Goal: Task Accomplishment & Management: Use online tool/utility

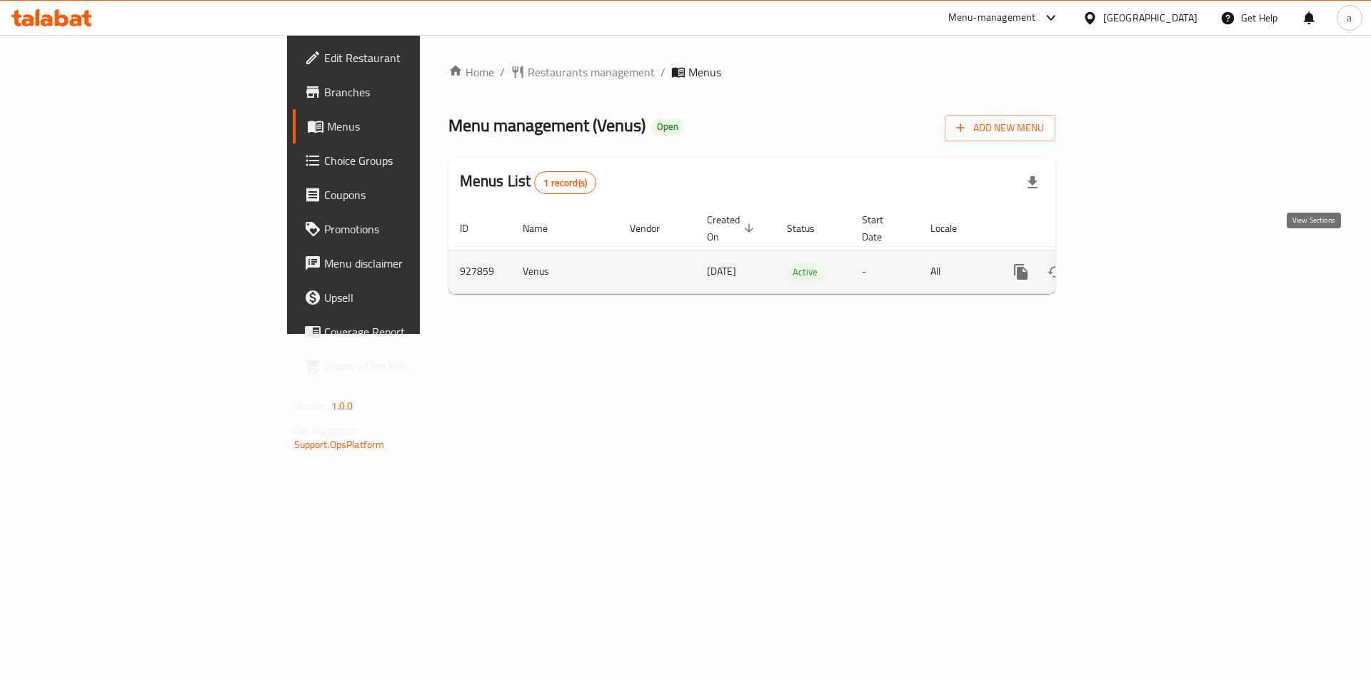
click at [1141, 267] on link "enhanced table" at bounding box center [1123, 272] width 34 height 34
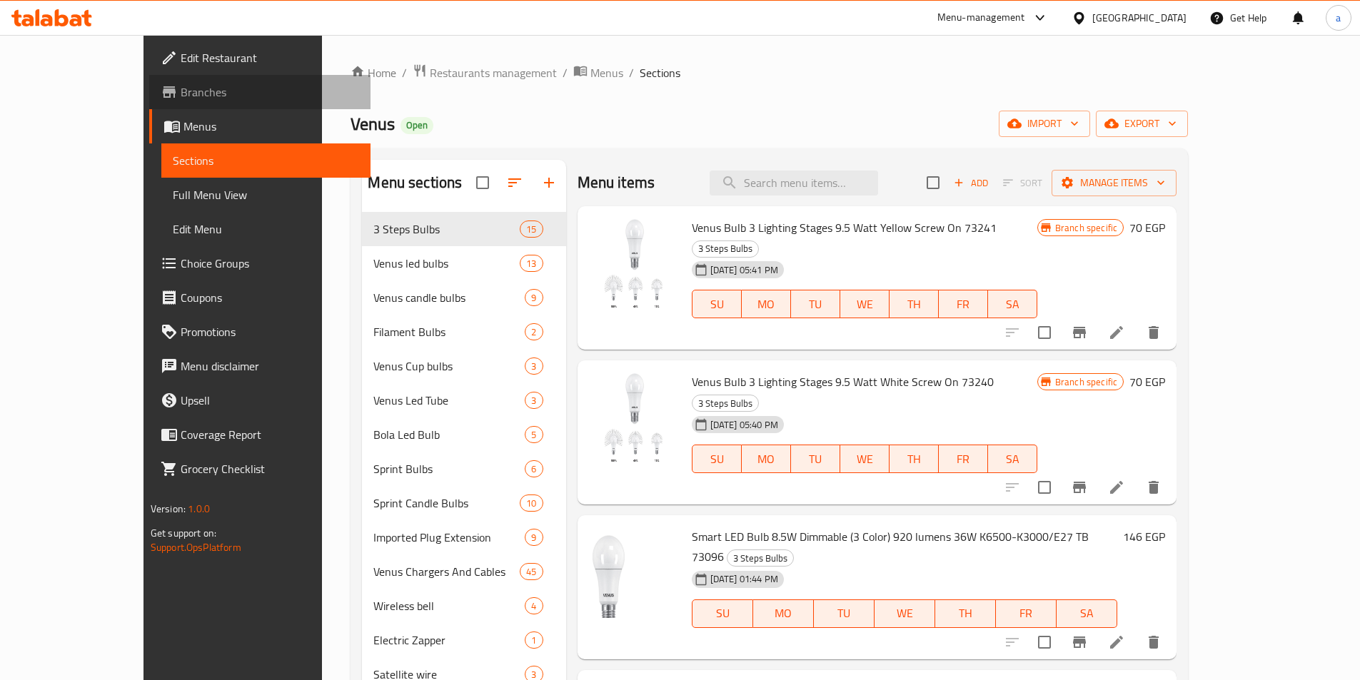
click at [181, 89] on span "Branches" at bounding box center [270, 92] width 178 height 17
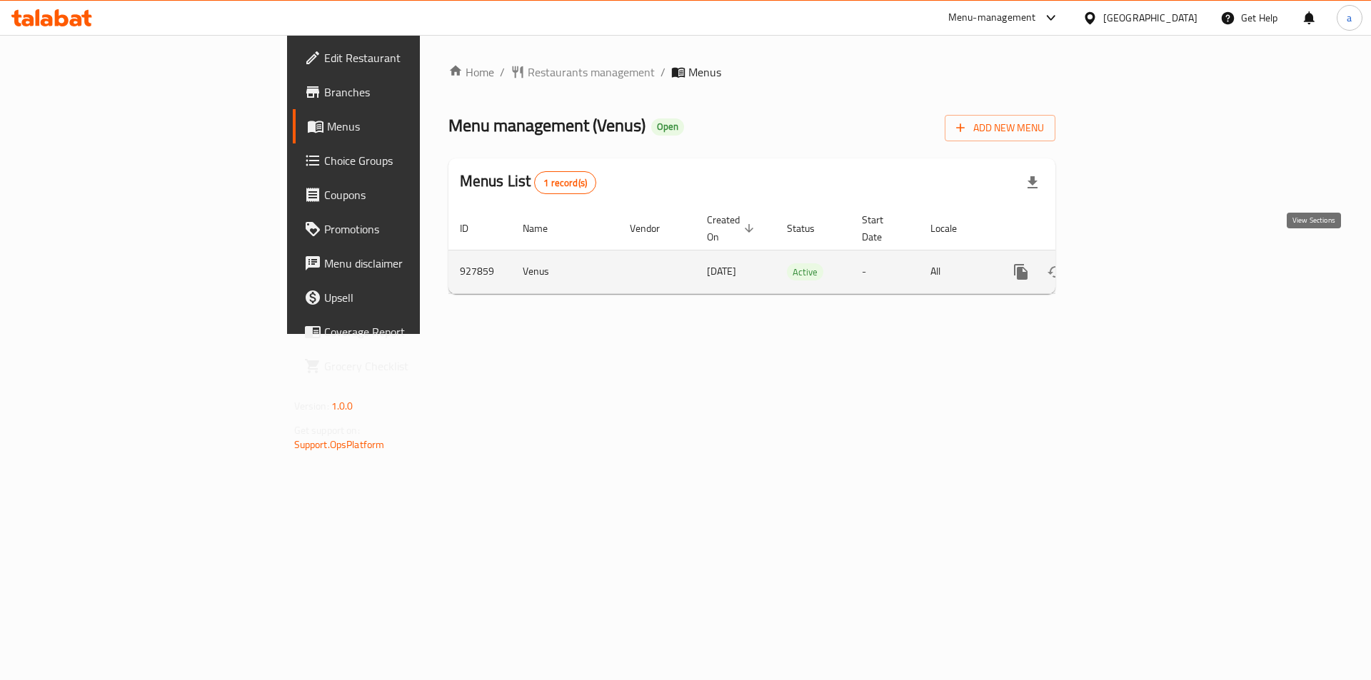
click at [1132, 263] on icon "enhanced table" at bounding box center [1123, 271] width 17 height 17
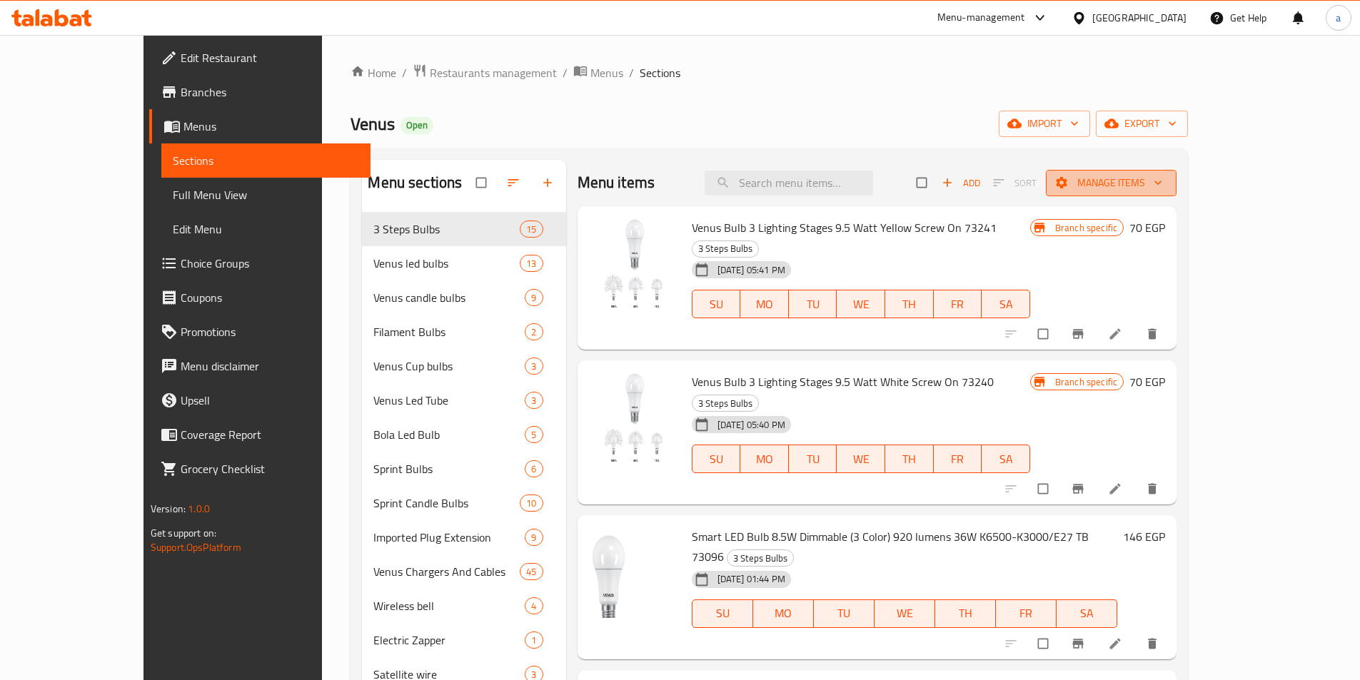
click at [1165, 176] on span "Manage items" at bounding box center [1111, 183] width 108 height 18
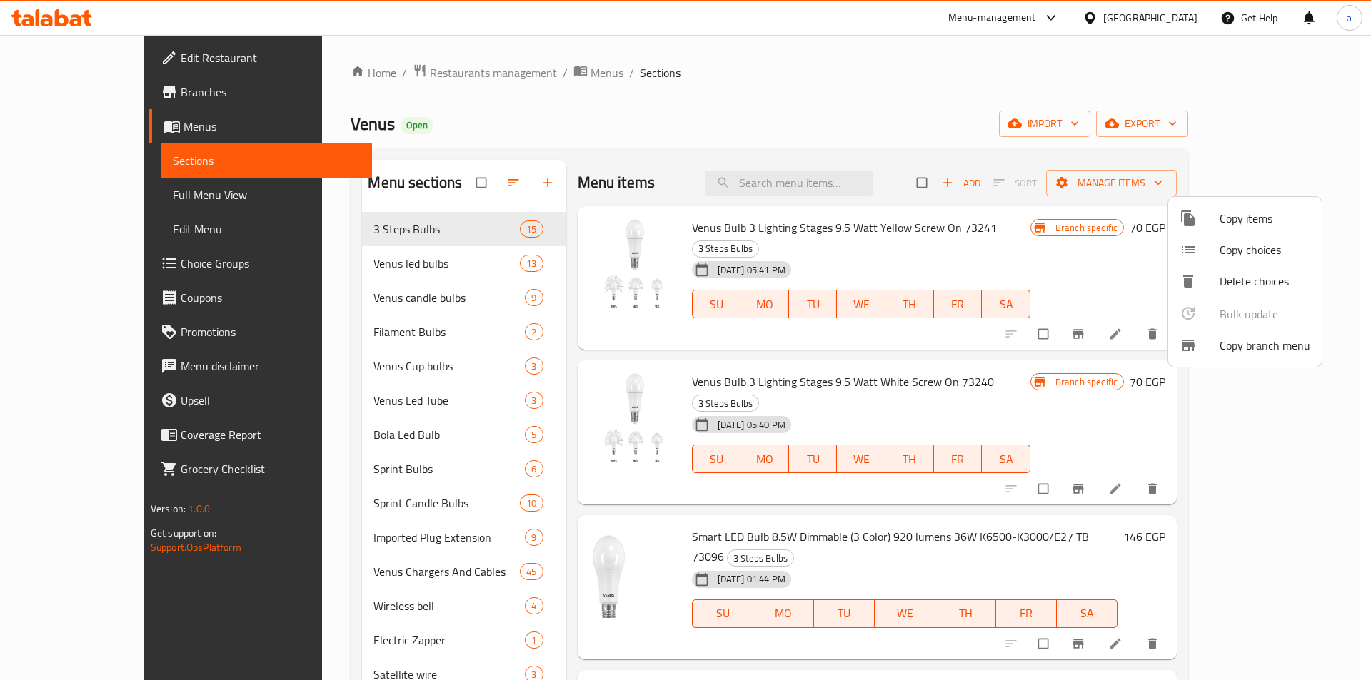
click at [1269, 341] on span "Copy branch menu" at bounding box center [1264, 345] width 91 height 17
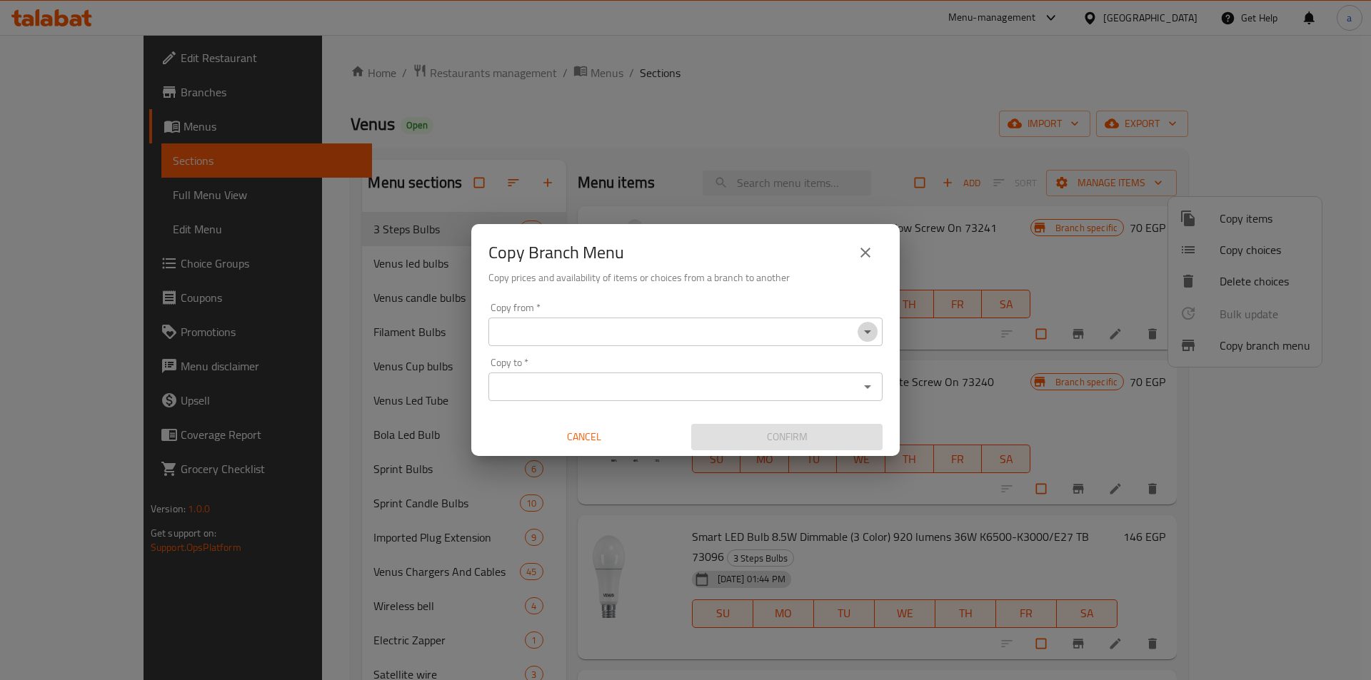
click at [870, 334] on icon "Open" at bounding box center [867, 331] width 17 height 17
type input "h"
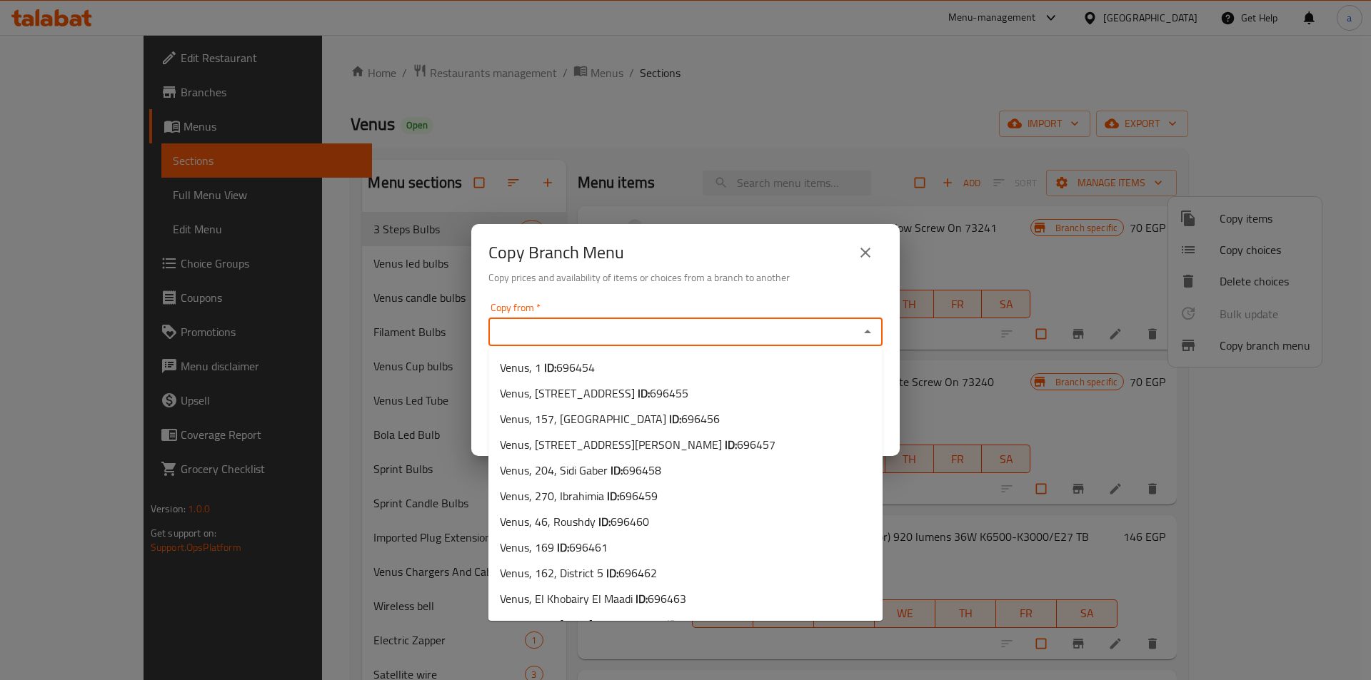
click at [869, 249] on icon "close" at bounding box center [865, 253] width 10 height 10
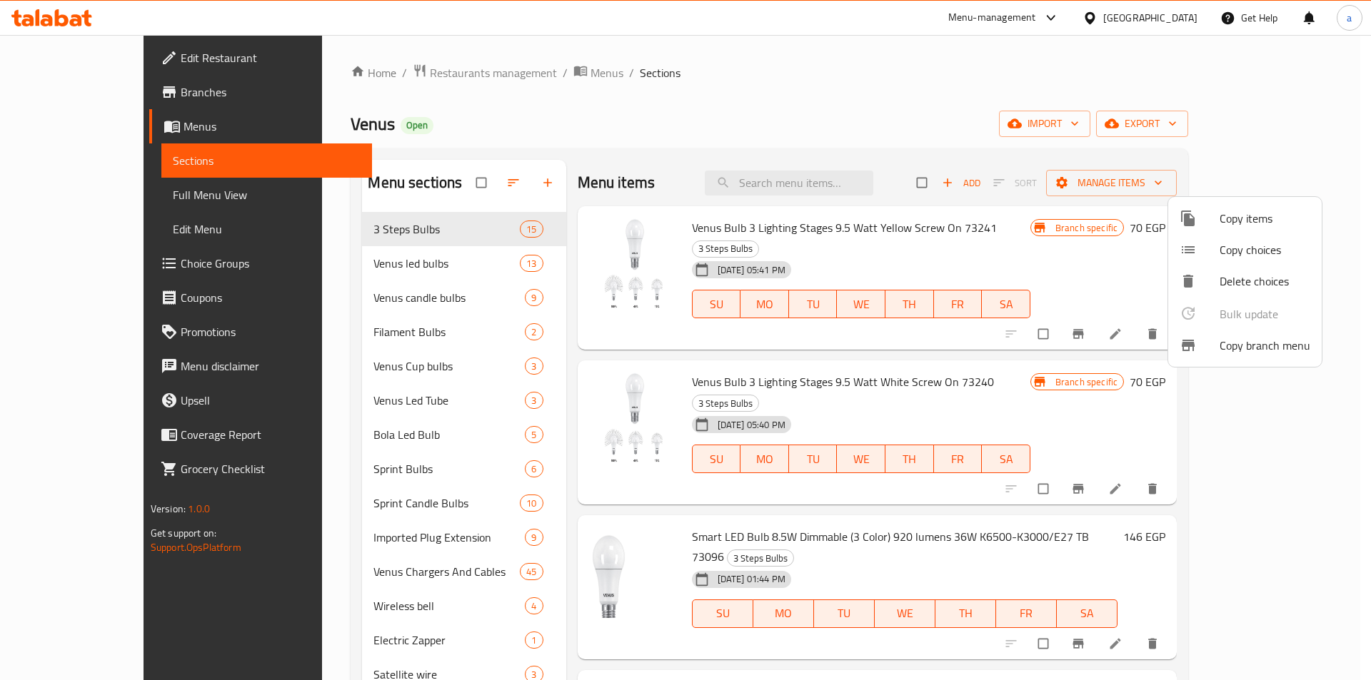
click at [798, 86] on div at bounding box center [685, 340] width 1371 height 680
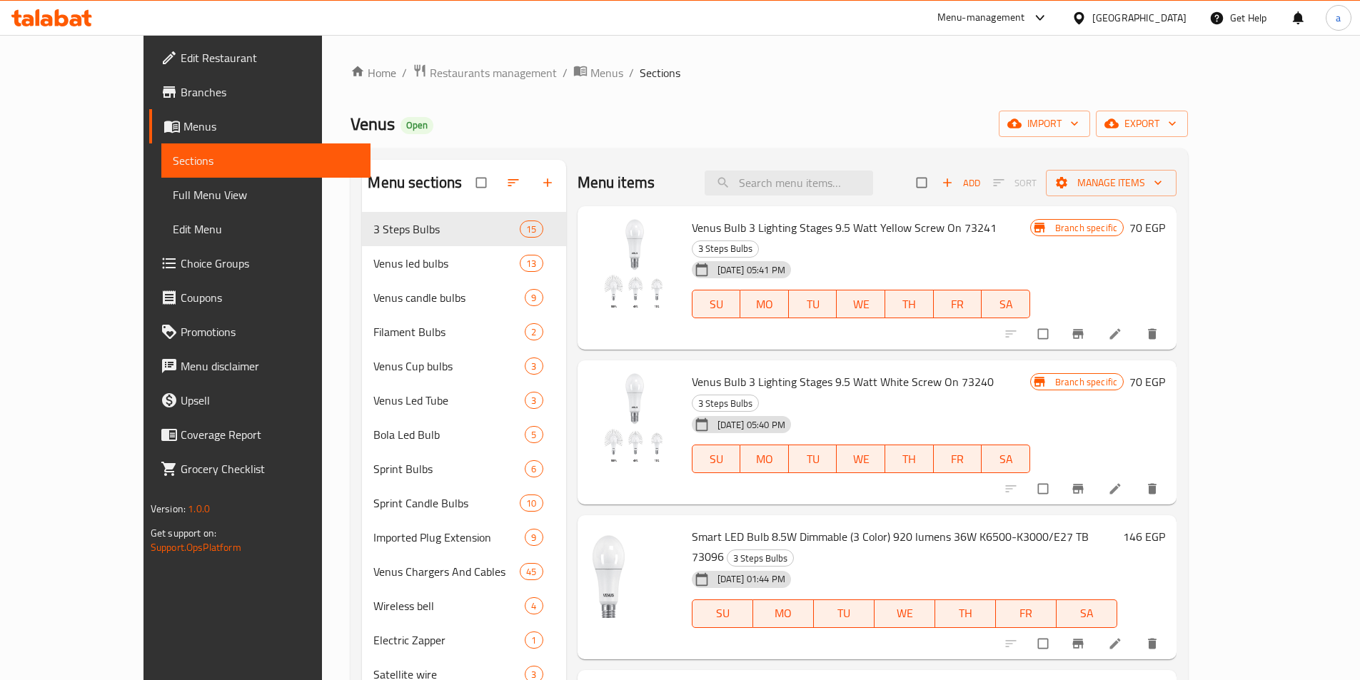
click at [181, 59] on span "Edit Restaurant" at bounding box center [270, 57] width 178 height 17
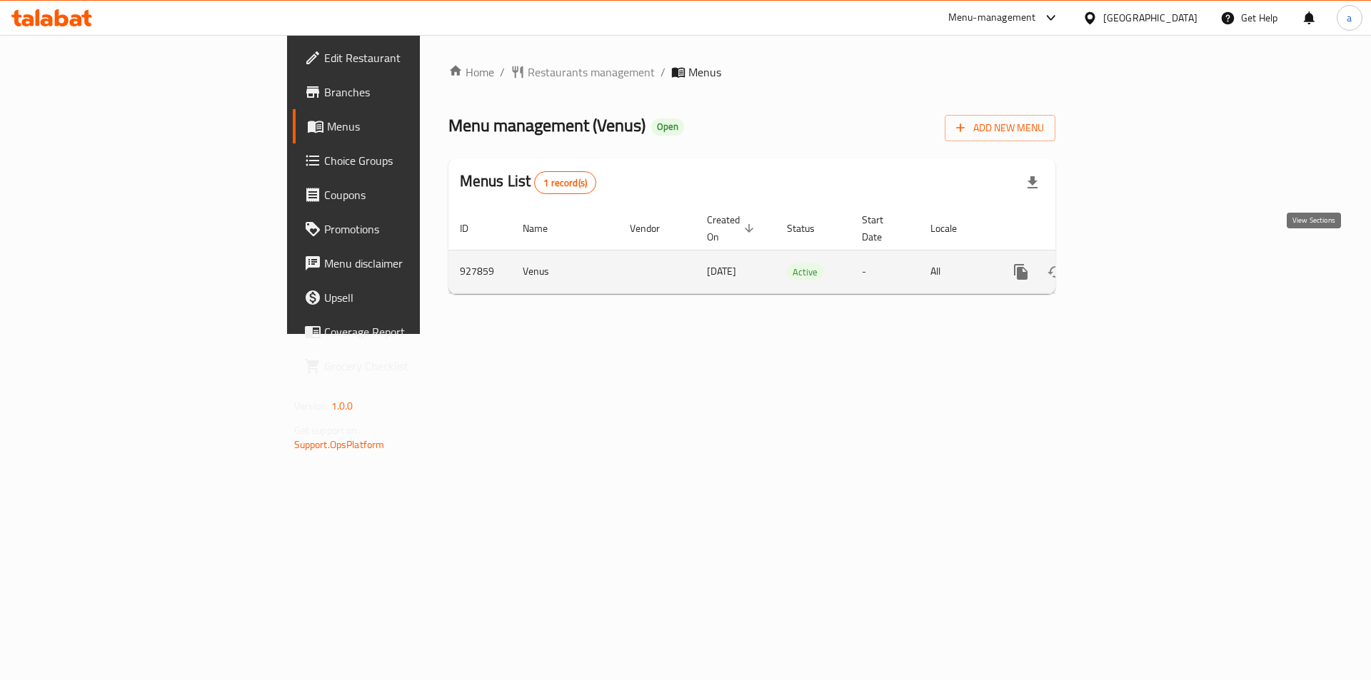
click at [1141, 255] on link "enhanced table" at bounding box center [1123, 272] width 34 height 34
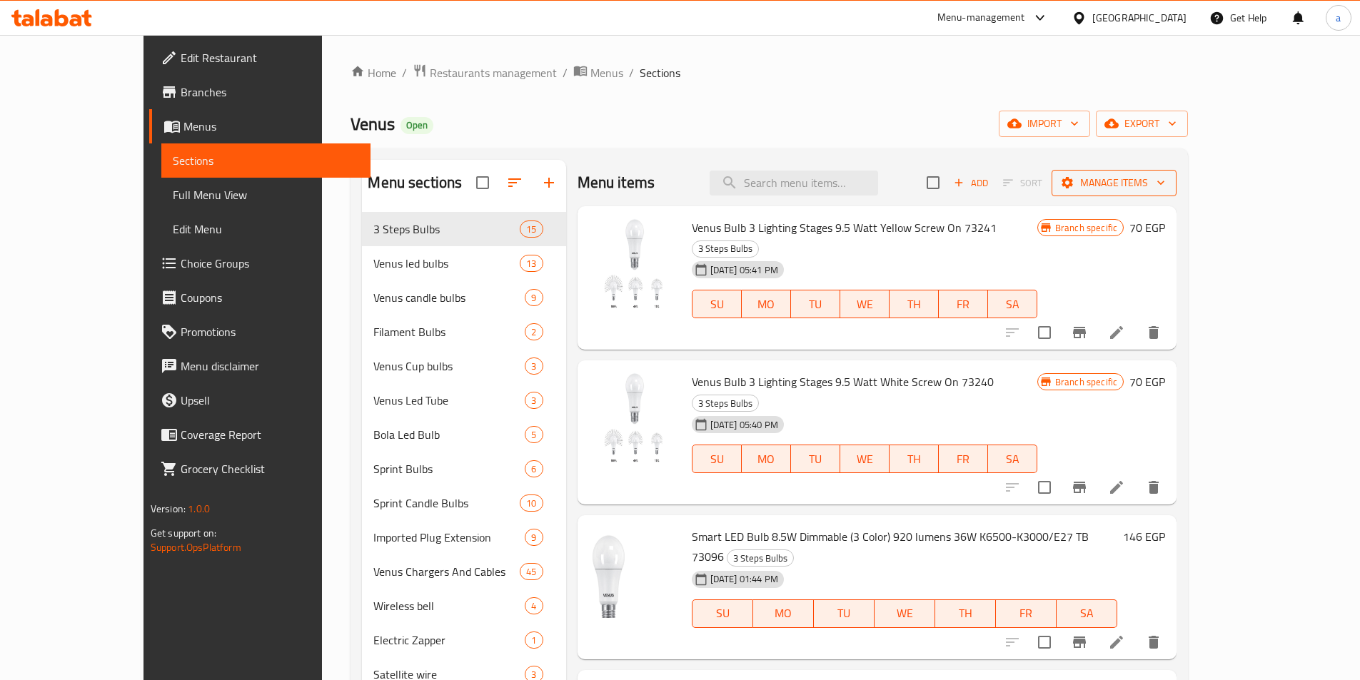
click at [1165, 187] on span "Manage items" at bounding box center [1114, 183] width 102 height 18
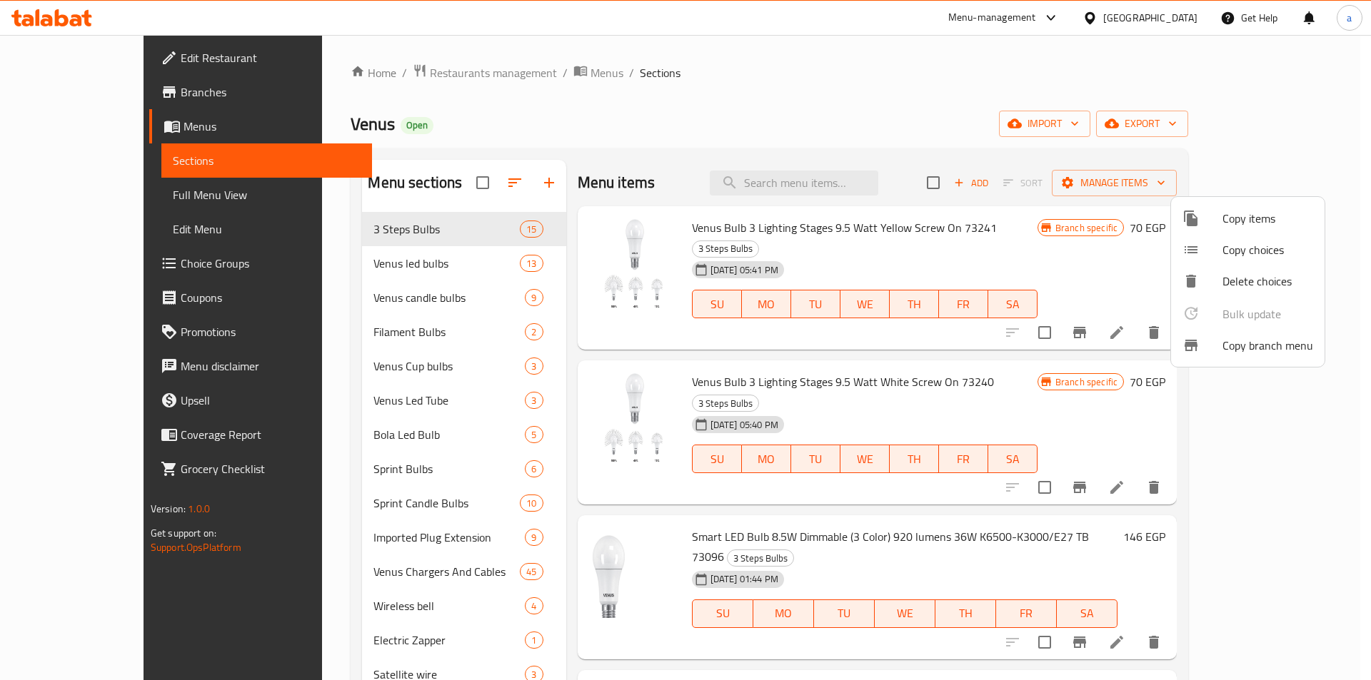
click at [1274, 354] on span "Copy branch menu" at bounding box center [1267, 345] width 91 height 17
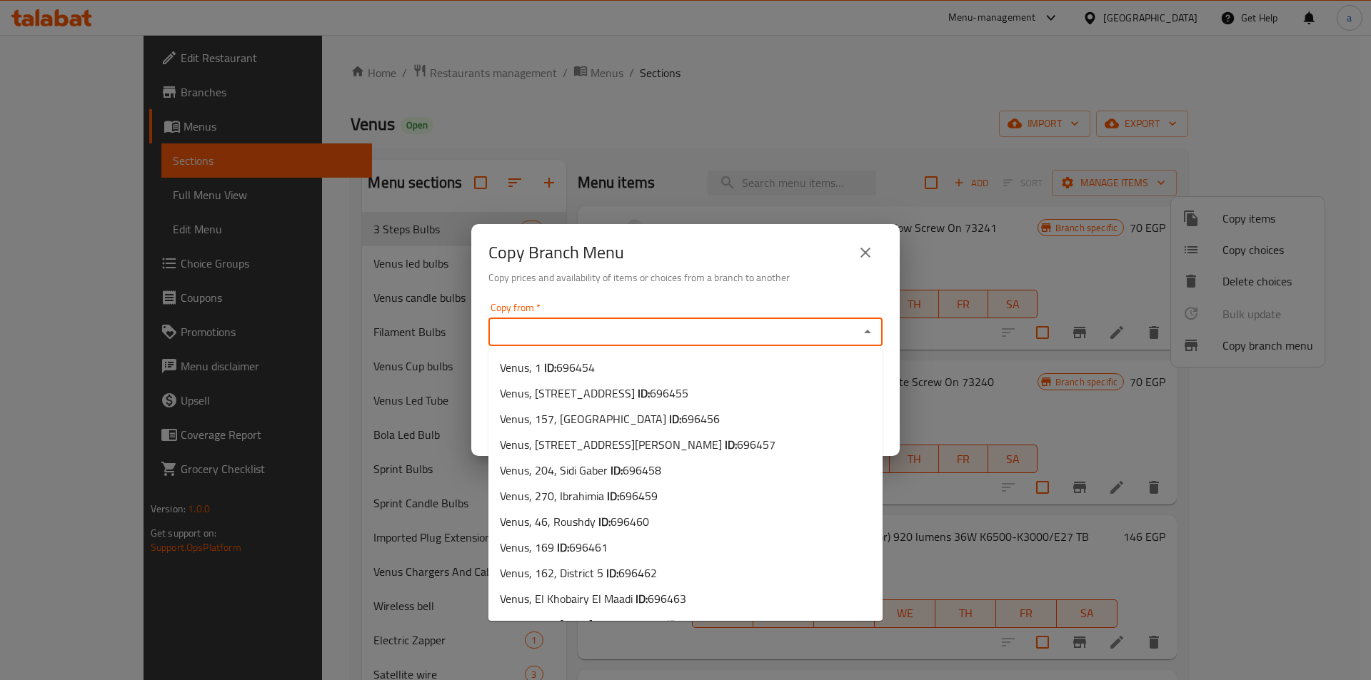
click at [841, 340] on input "Copy from   *" at bounding box center [674, 332] width 362 height 20
paste input "[STREET_ADDRESS]"
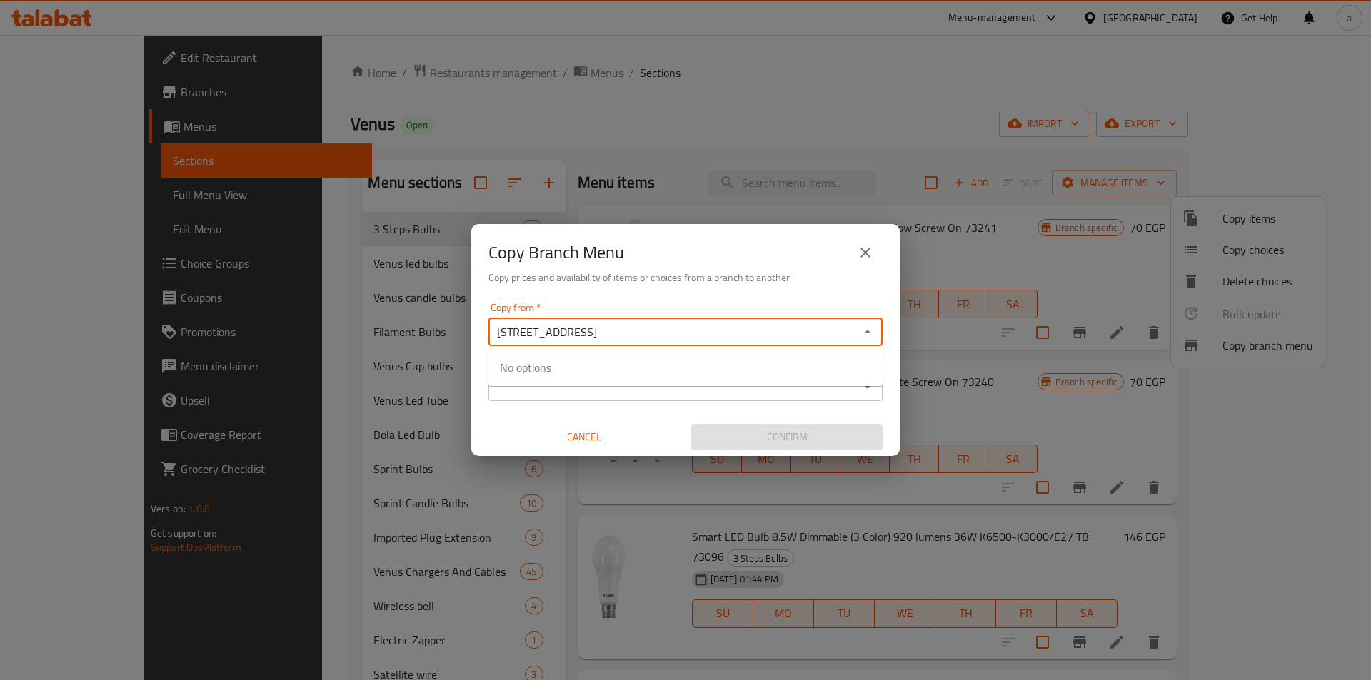
drag, startPoint x: 535, startPoint y: 334, endPoint x: 499, endPoint y: 338, distance: 35.9
click at [499, 338] on input "[STREET_ADDRESS]" at bounding box center [674, 332] width 362 height 20
drag, startPoint x: 513, startPoint y: 333, endPoint x: 464, endPoint y: 342, distance: 50.1
click at [464, 342] on div "Copy Branch Menu Copy prices and availability of items or choices from a branch…" at bounding box center [685, 340] width 1371 height 680
click at [584, 362] on span "[STREET_ADDRESS] ID: 700108" at bounding box center [576, 367] width 153 height 17
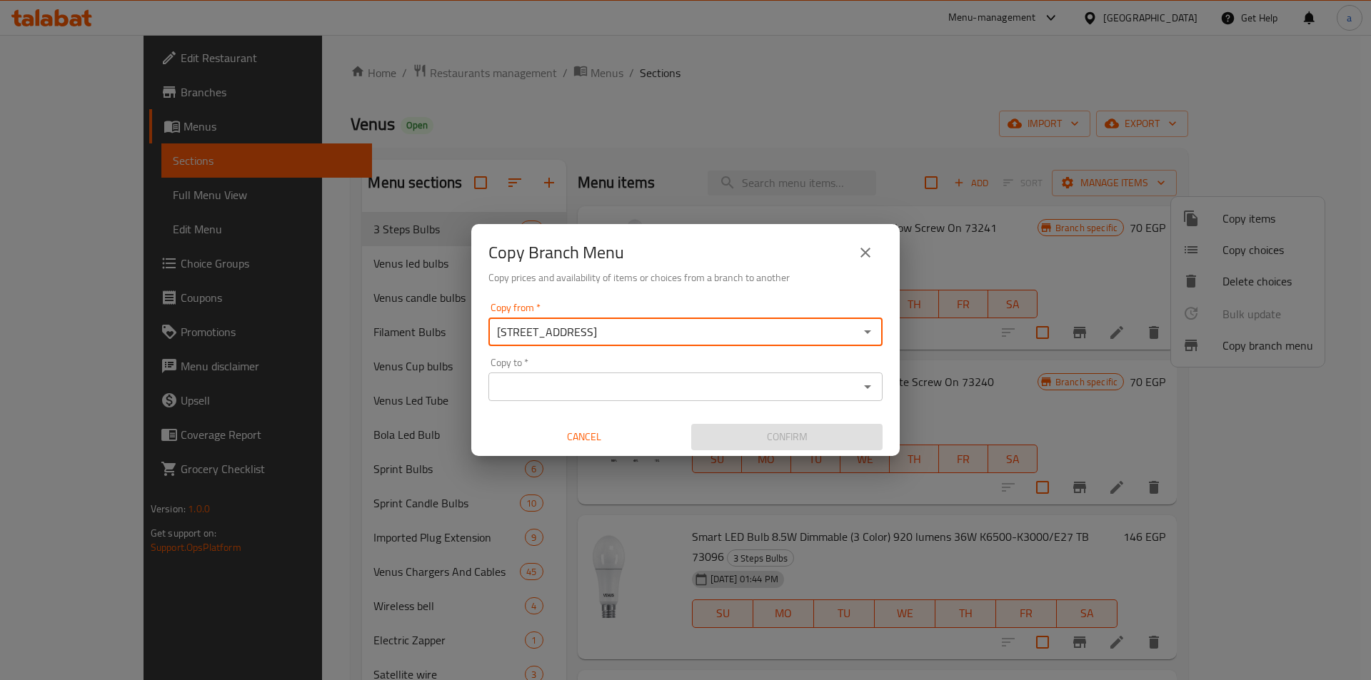
type input "[STREET_ADDRESS]"
click at [662, 382] on input "Copy to   *" at bounding box center [674, 387] width 362 height 20
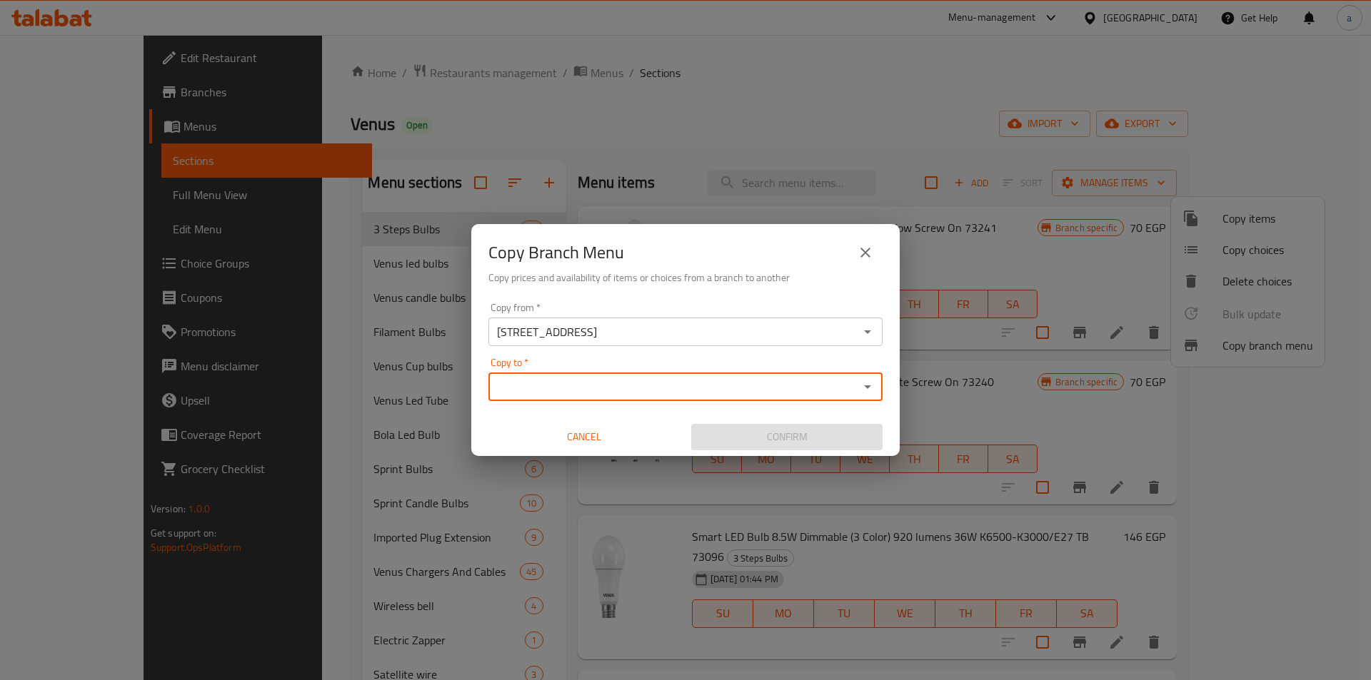
click at [715, 380] on input "Copy to   *" at bounding box center [674, 387] width 362 height 20
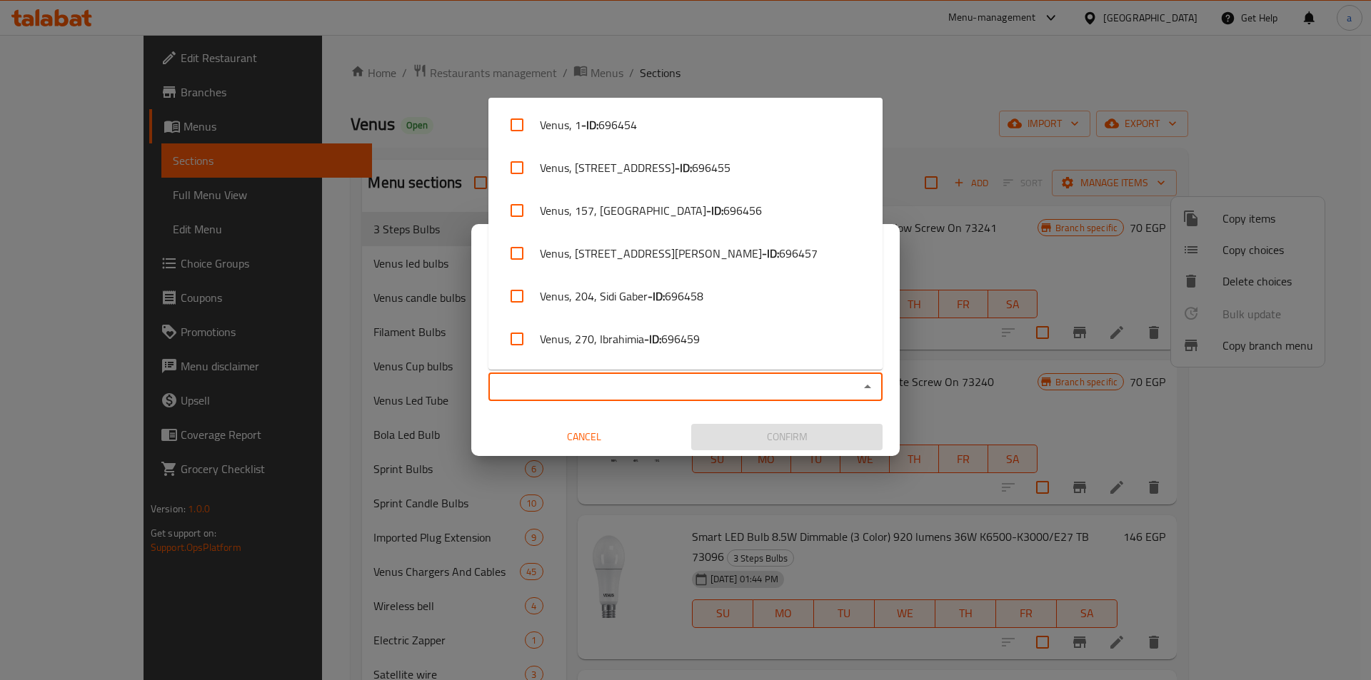
paste input "VENUS, Shobra - El Mazalat"
type input "VENUS, Shobra - El Mazalat"
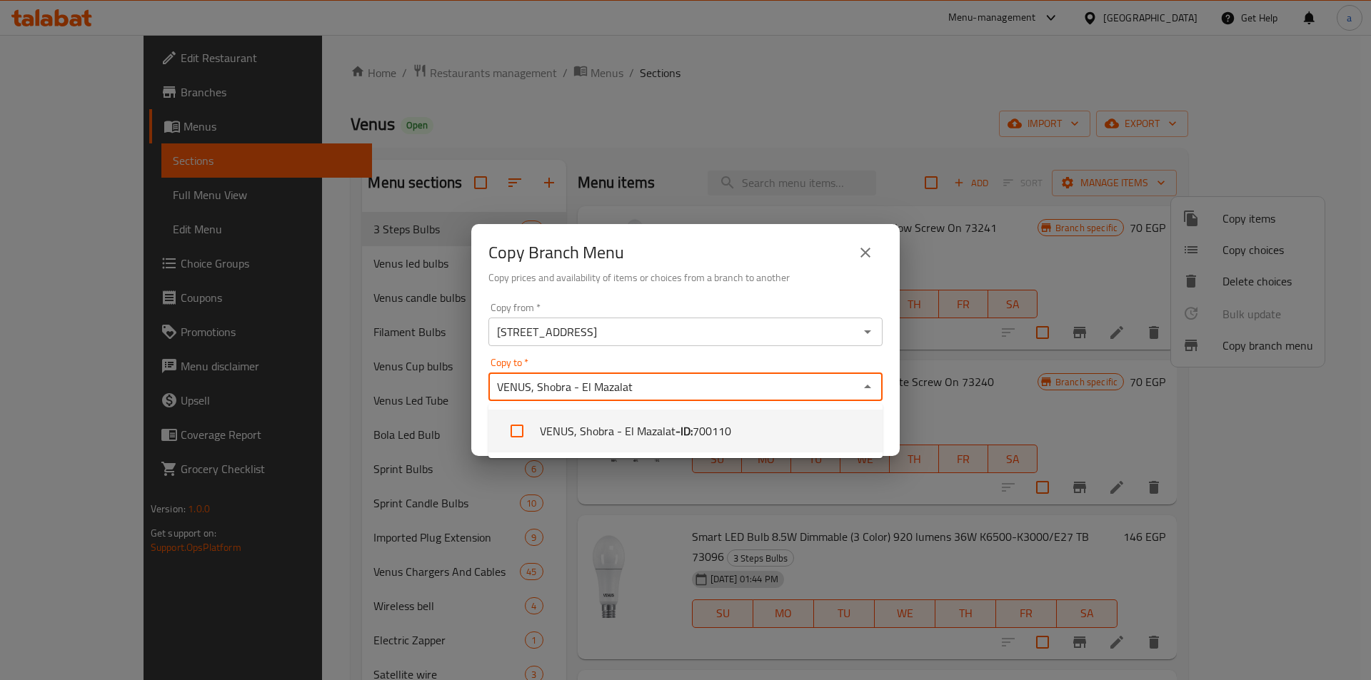
click at [675, 430] on b "- ID:" at bounding box center [683, 431] width 17 height 17
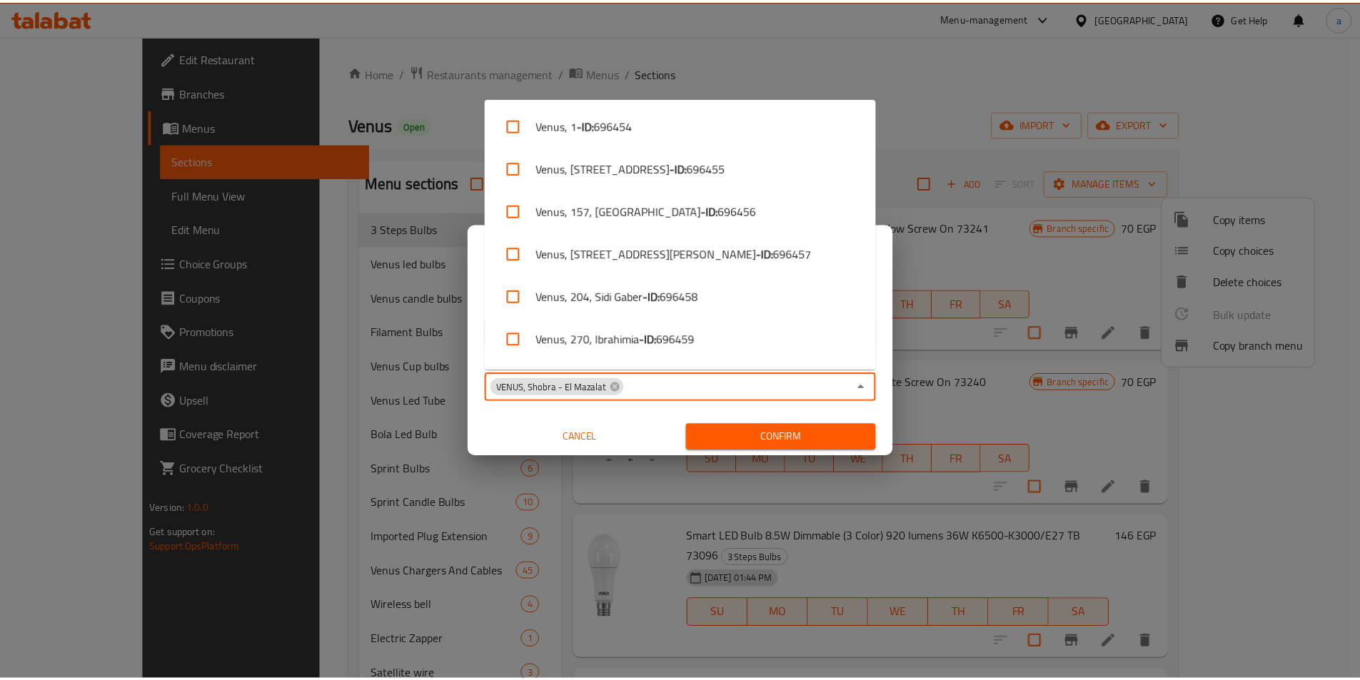
scroll to position [6289, 0]
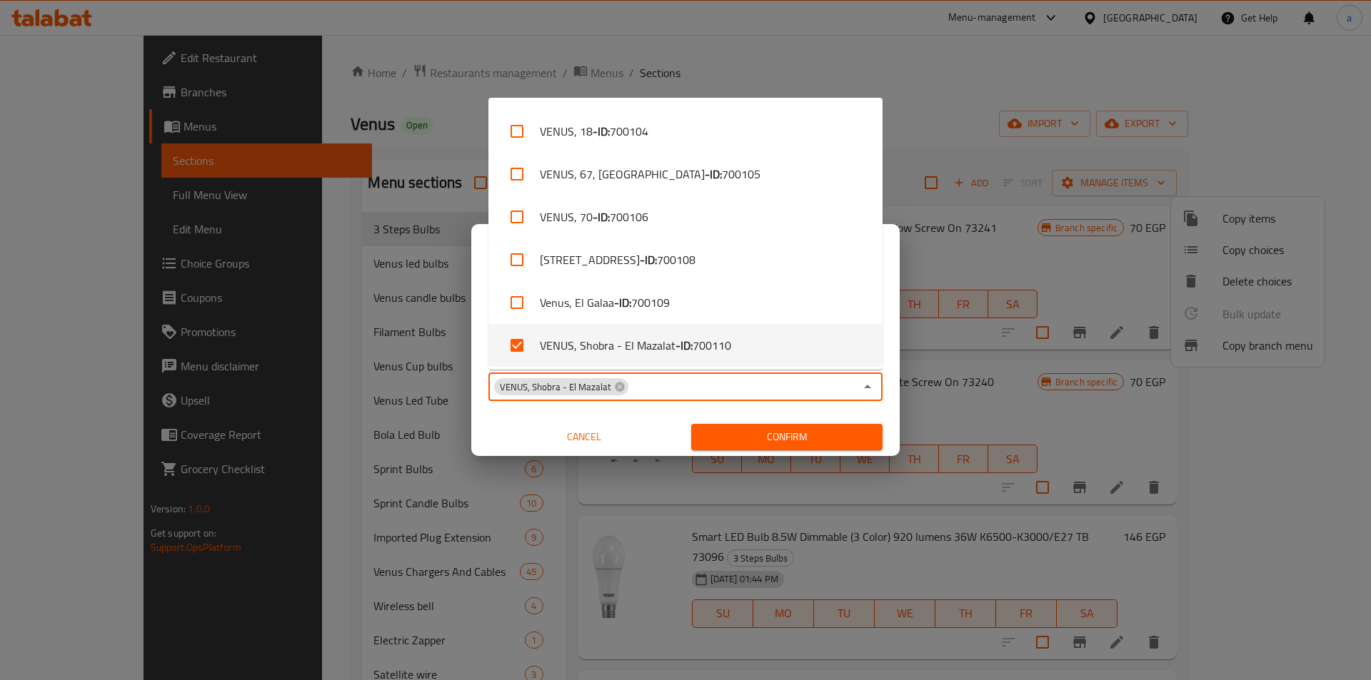
click at [761, 409] on div "Copy from   * [STREET_ADDRESS] Copy from * Copy to   * VENUS, Shobra - El Mazal…" at bounding box center [685, 376] width 428 height 159
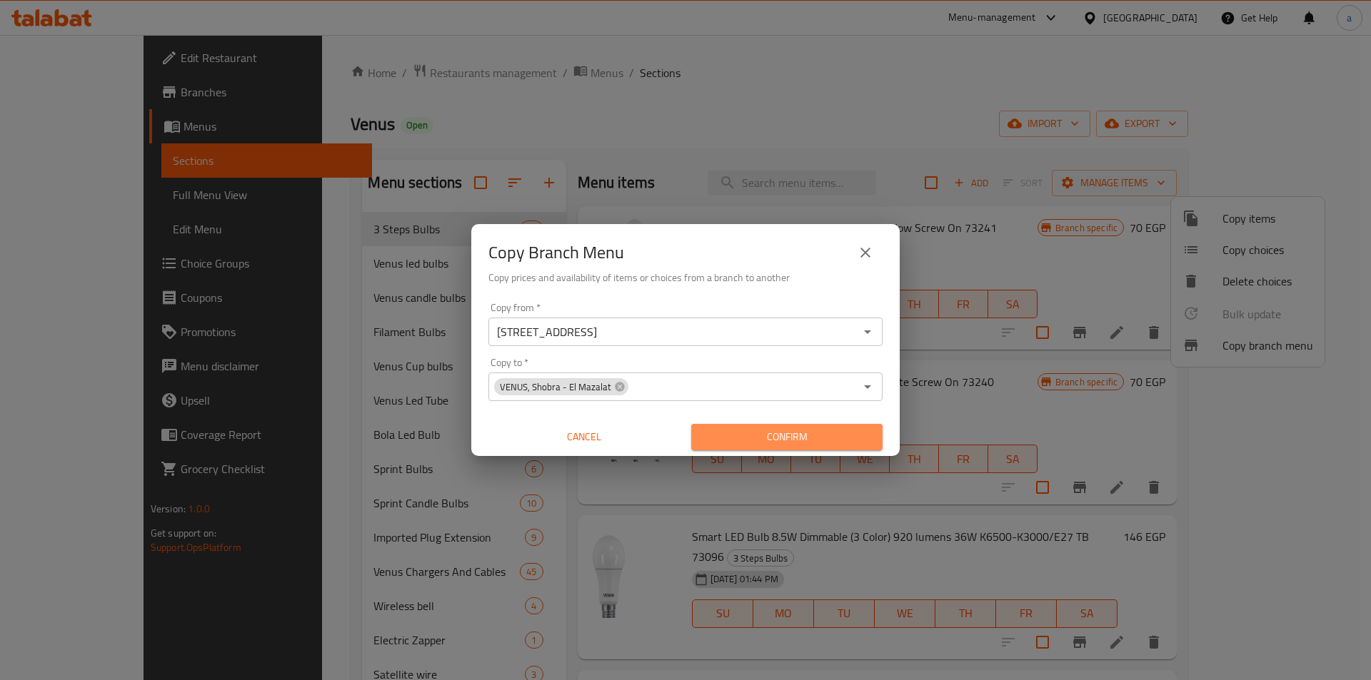
click at [782, 430] on span "Confirm" at bounding box center [786, 437] width 168 height 18
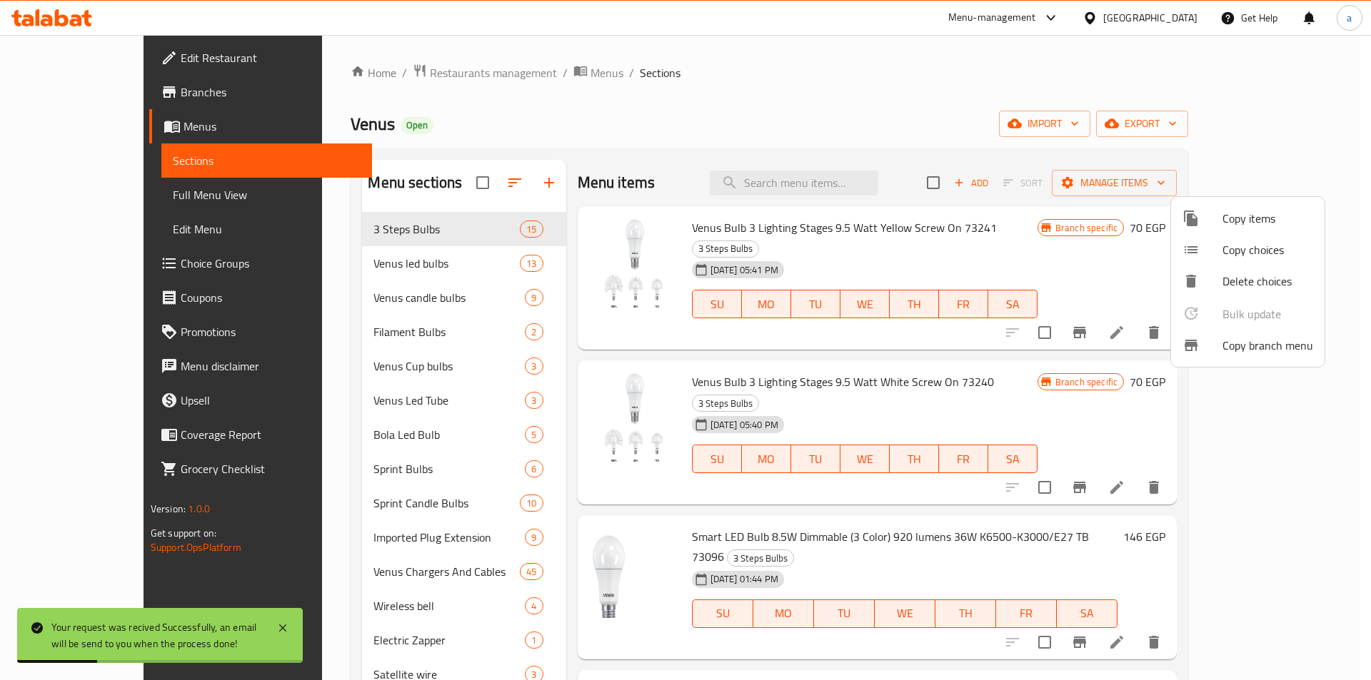
click at [1291, 183] on div at bounding box center [685, 340] width 1371 height 680
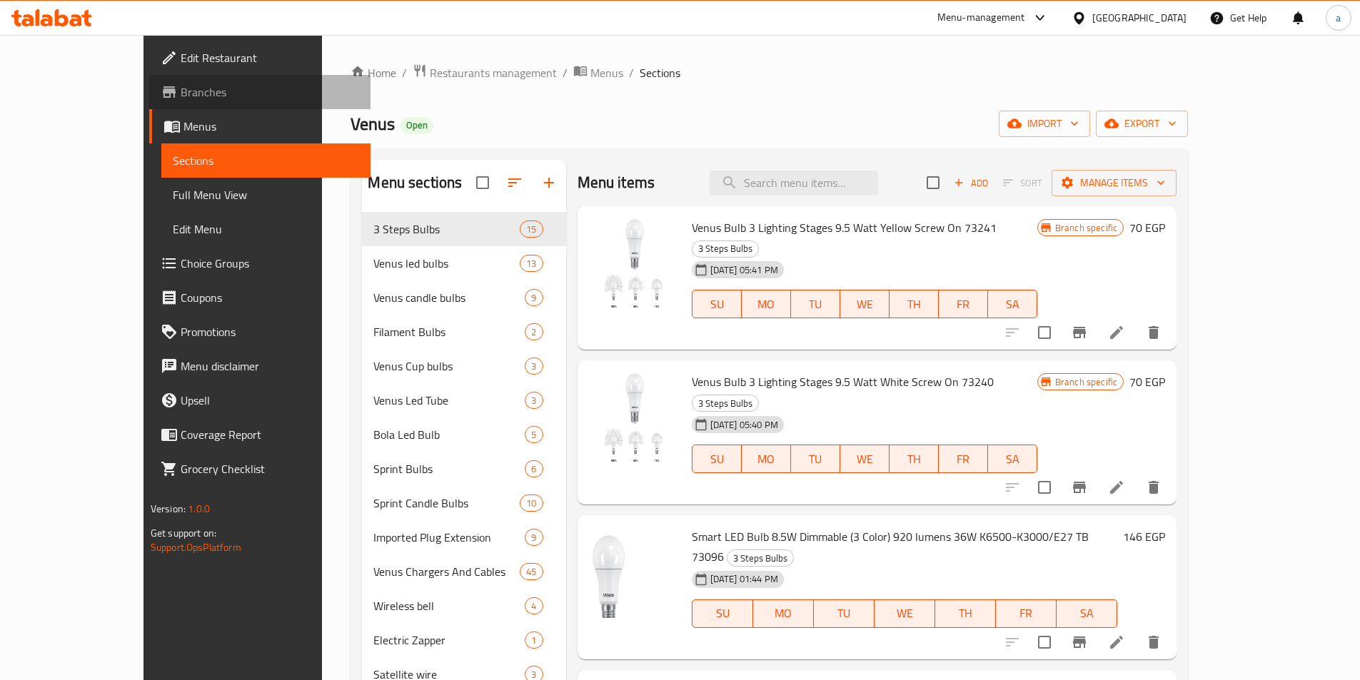
click at [149, 101] on link "Branches" at bounding box center [259, 92] width 221 height 34
